Goal: Find specific page/section: Find specific page/section

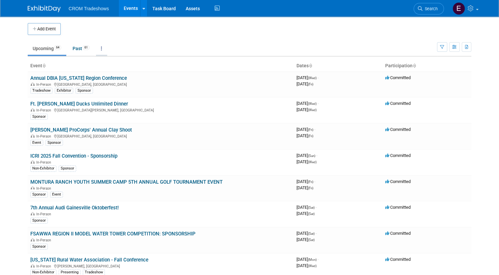
click at [103, 47] on link at bounding box center [101, 48] width 11 height 13
click at [104, 74] on link "Grouped Annually Events grouped by year" at bounding box center [122, 78] width 52 height 15
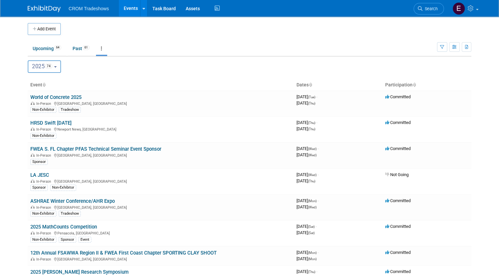
click at [53, 67] on button "2025 74" at bounding box center [44, 66] width 33 height 13
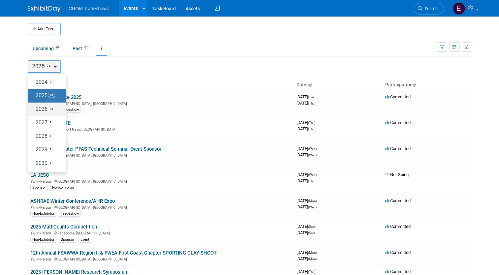
click at [48, 110] on span "38" at bounding box center [51, 108] width 7 height 5
click at [33, 110] on input "2026 38" at bounding box center [31, 109] width 4 height 4
select select "2026"
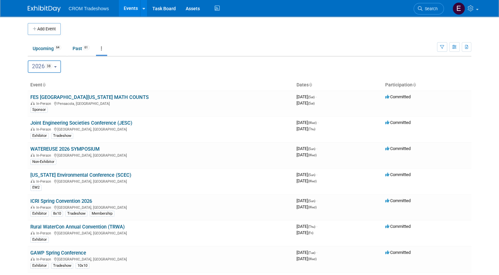
click at [54, 64] on button "2026 38" at bounding box center [44, 66] width 33 height 13
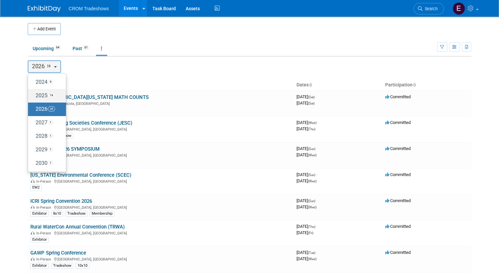
click at [48, 93] on span "74" at bounding box center [51, 95] width 7 height 5
click at [33, 93] on input "2025 74" at bounding box center [31, 95] width 4 height 4
select select "2025"
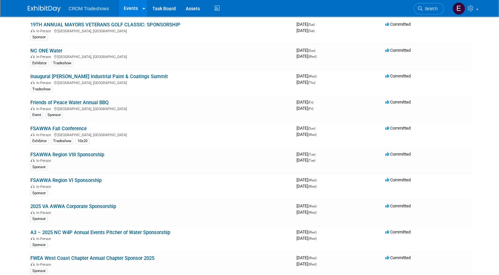
scroll to position [1644, 0]
